Goal: Information Seeking & Learning: Learn about a topic

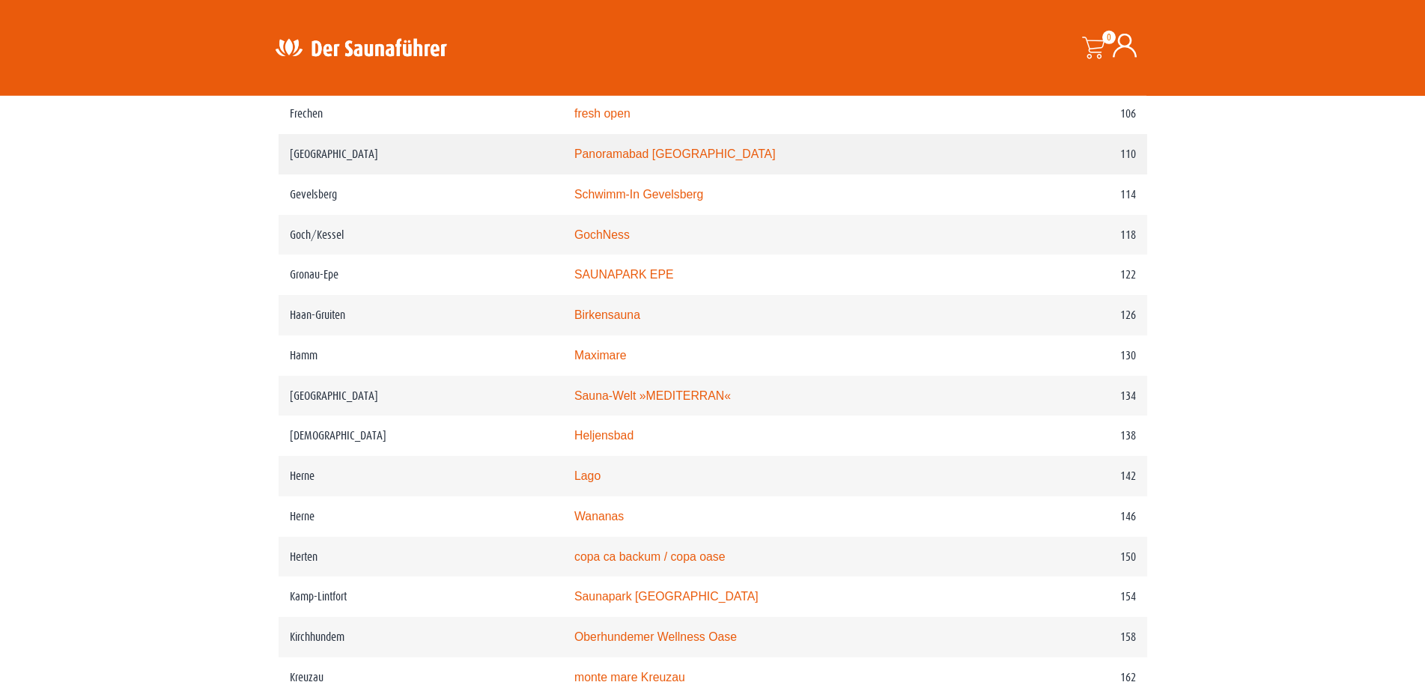
scroll to position [1680, 0]
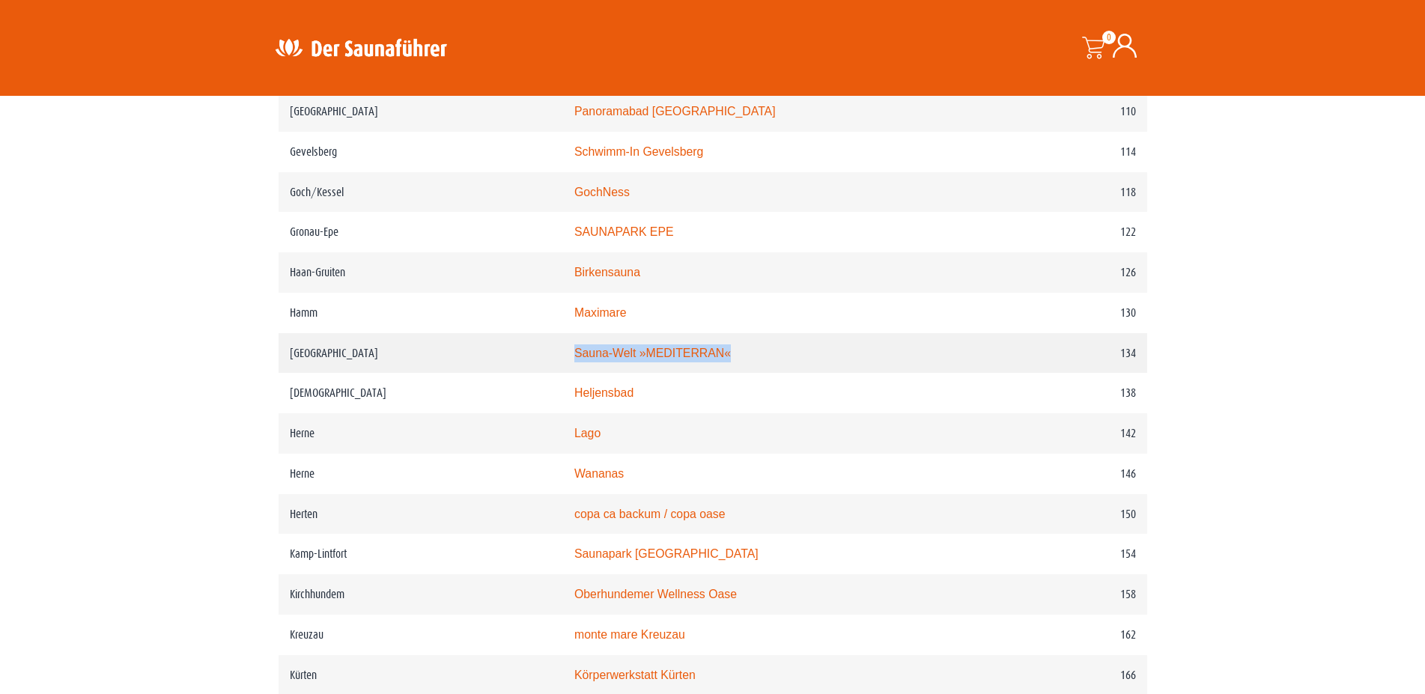
drag, startPoint x: 799, startPoint y: 389, endPoint x: 580, endPoint y: 384, distance: 218.7
click at [580, 374] on td "Sauna-Welt »MEDITERRAN«" at bounding box center [776, 353] width 427 height 40
copy link "Sauna-Welt »MEDITERRAN«"
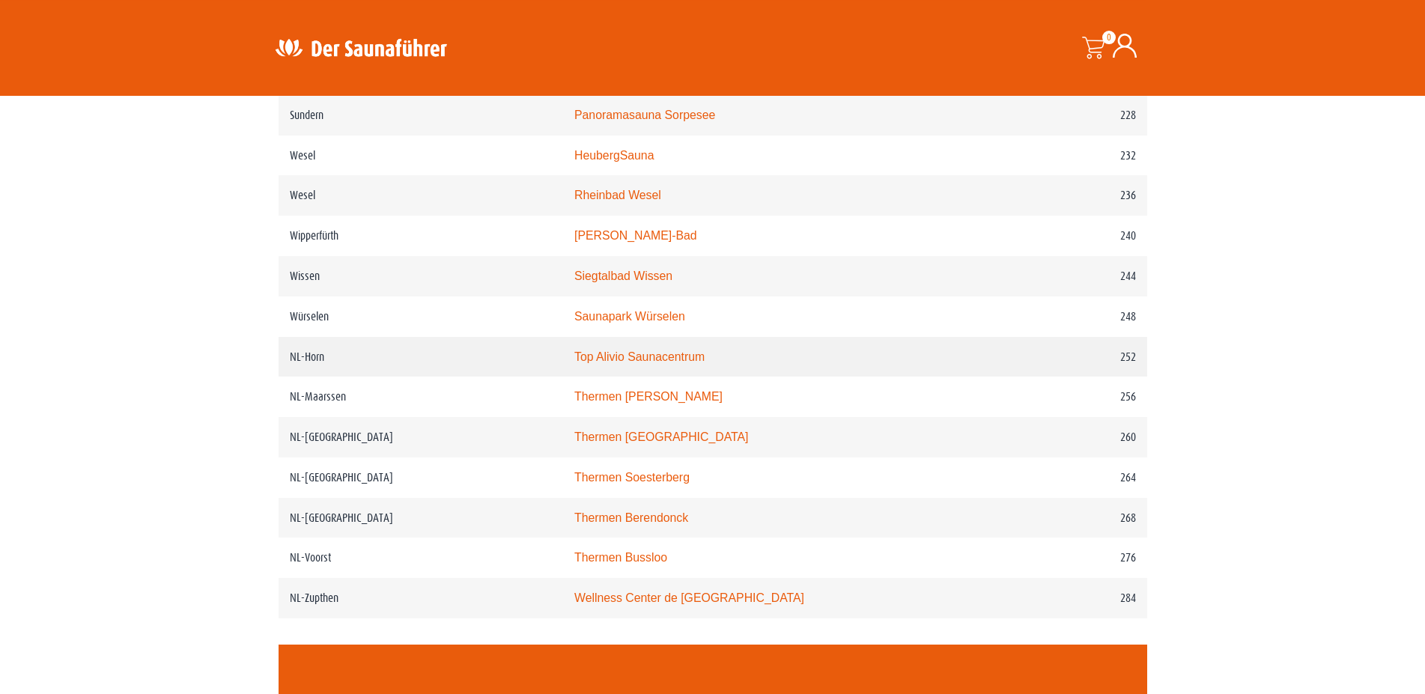
scroll to position [2902, 0]
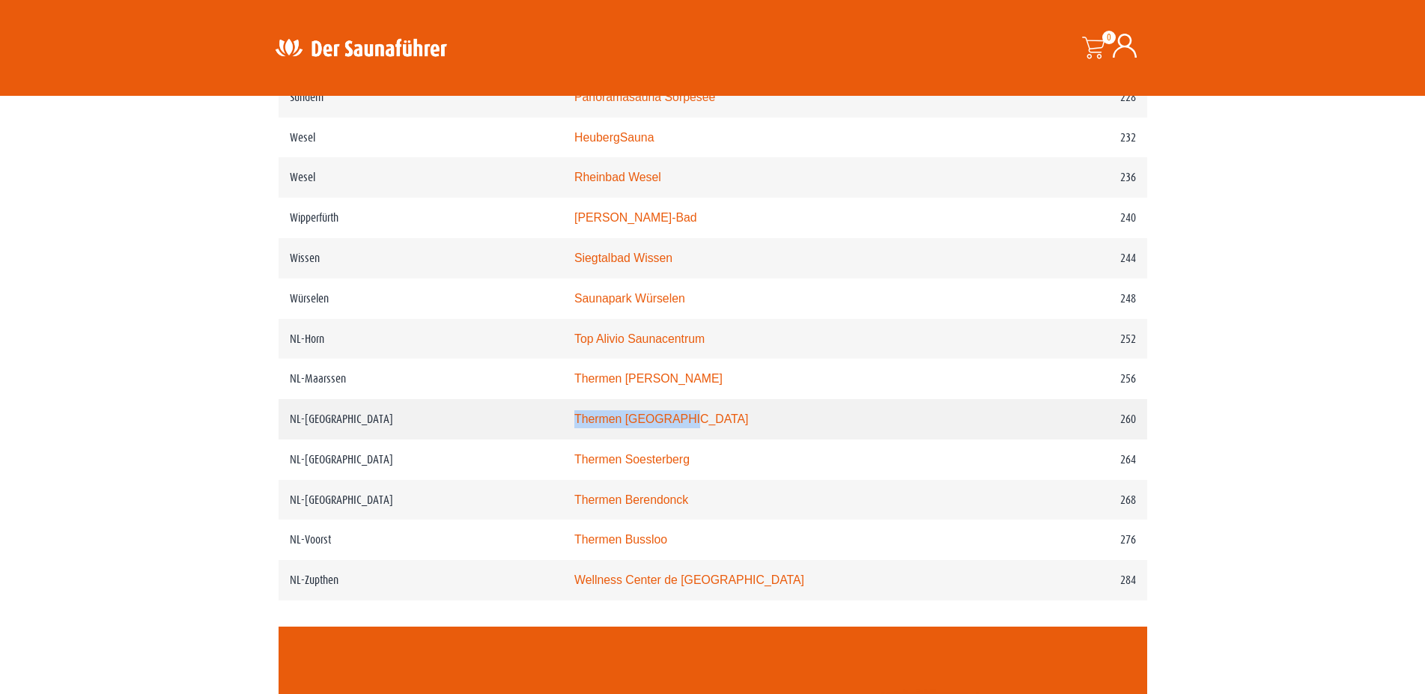
drag, startPoint x: 726, startPoint y: 460, endPoint x: 580, endPoint y: 467, distance: 146.2
click at [580, 439] on td "Thermen [GEOGRAPHIC_DATA]" at bounding box center [776, 419] width 427 height 40
copy link "Thermen [GEOGRAPHIC_DATA]"
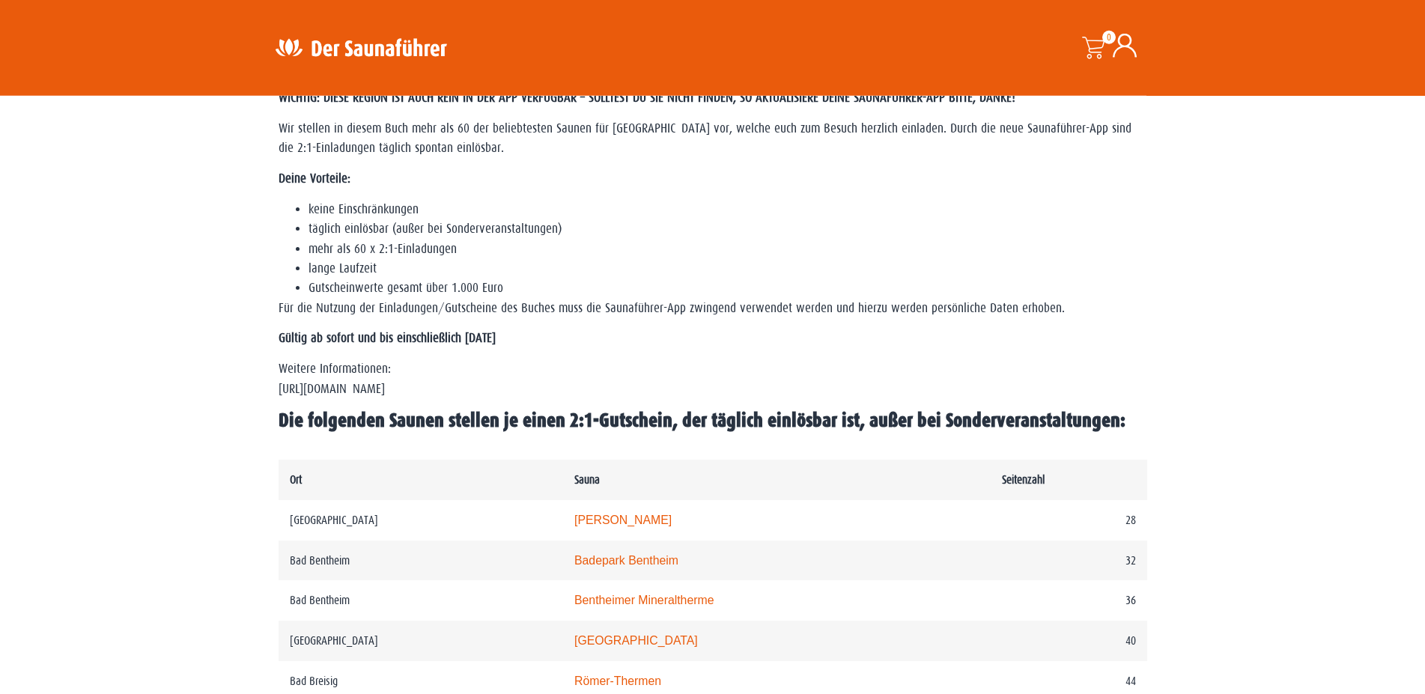
scroll to position [350, 0]
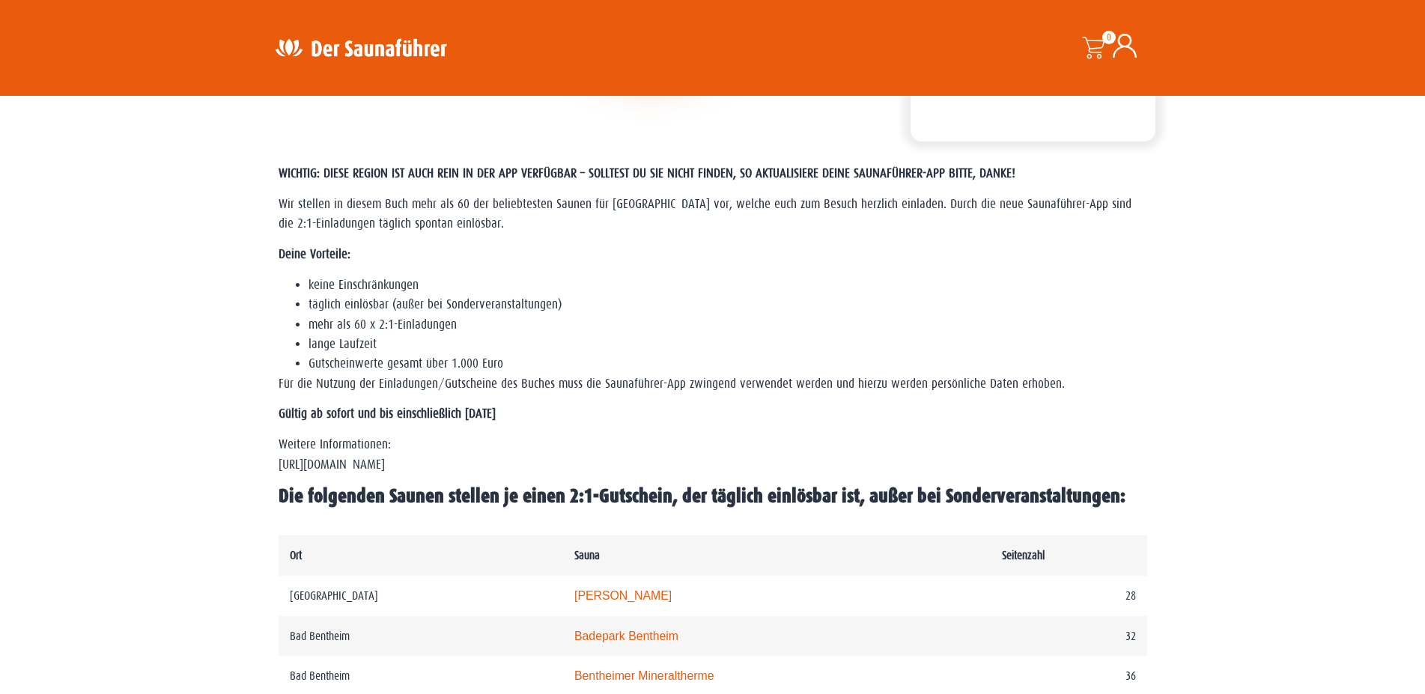
click at [778, 341] on li "lange Laufzeit" at bounding box center [727, 344] width 839 height 19
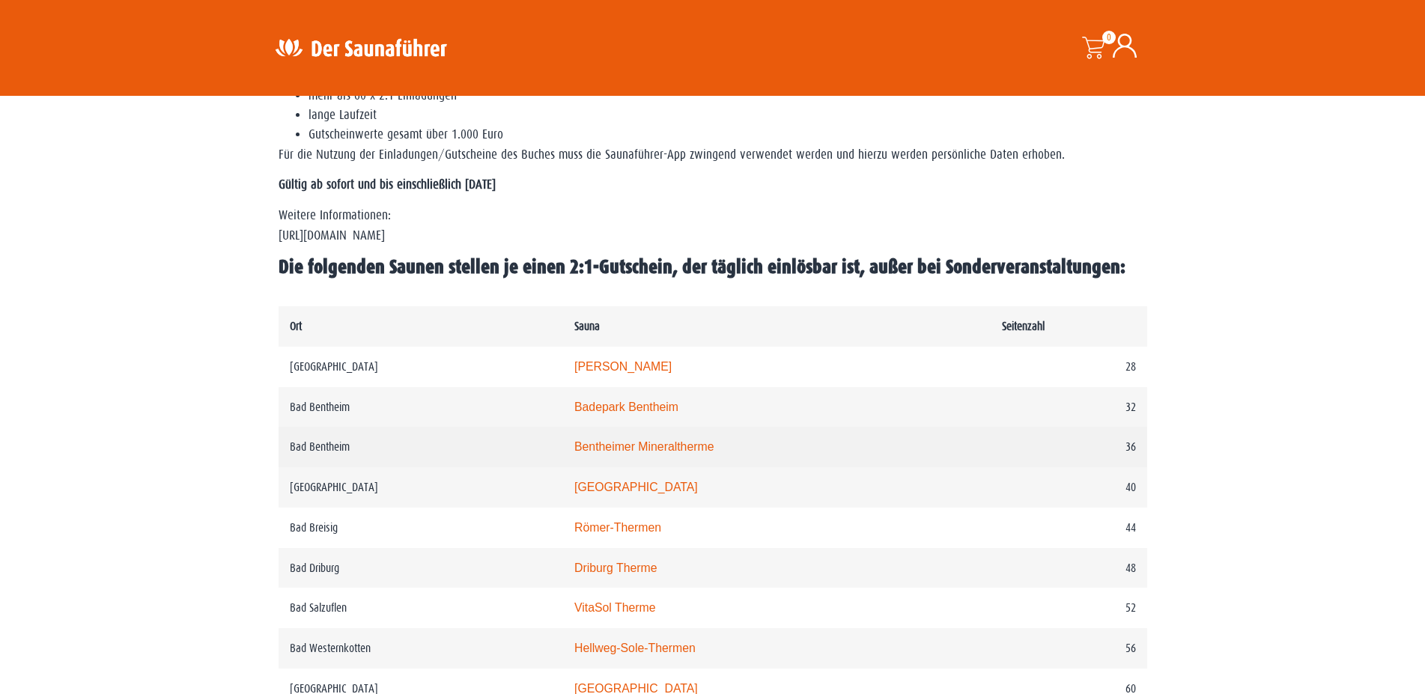
scroll to position [732, 0]
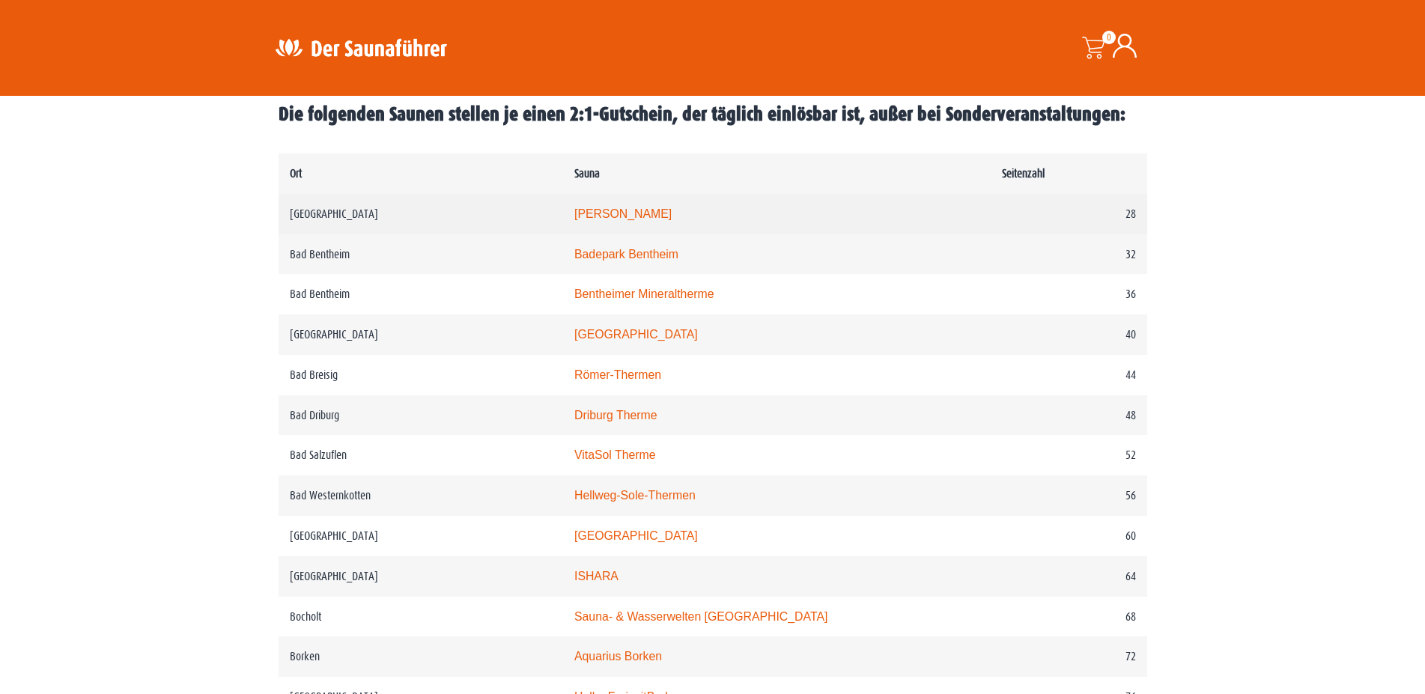
click at [672, 220] on link "[PERSON_NAME]" at bounding box center [622, 213] width 97 height 13
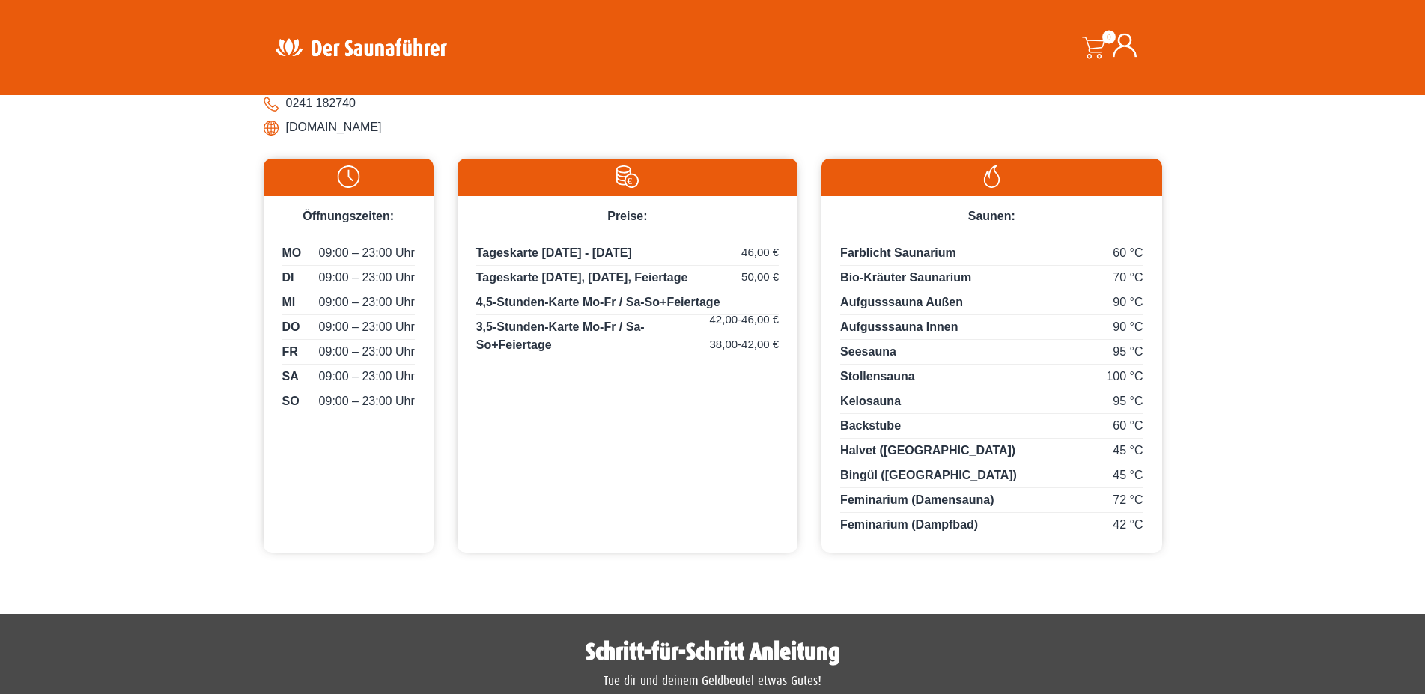
scroll to position [611, 0]
